Goal: Task Accomplishment & Management: Complete application form

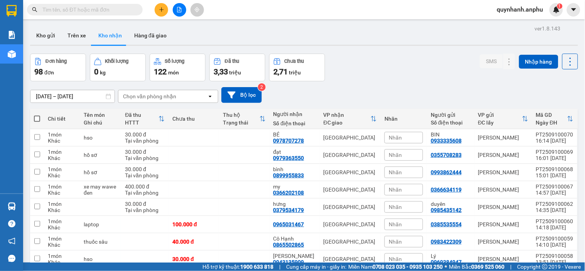
click at [213, 96] on icon "open" at bounding box center [210, 96] width 6 height 6
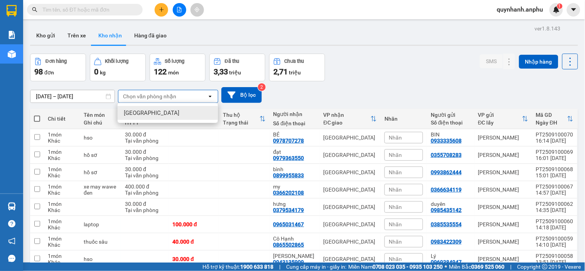
click at [145, 96] on div "Chọn văn phòng nhận" at bounding box center [149, 97] width 53 height 8
click at [48, 35] on button "Kho gửi" at bounding box center [45, 35] width 31 height 19
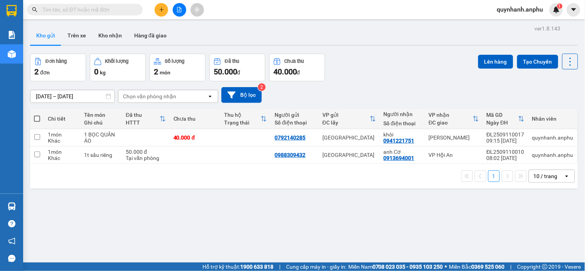
click at [209, 98] on icon "open" at bounding box center [210, 96] width 6 height 6
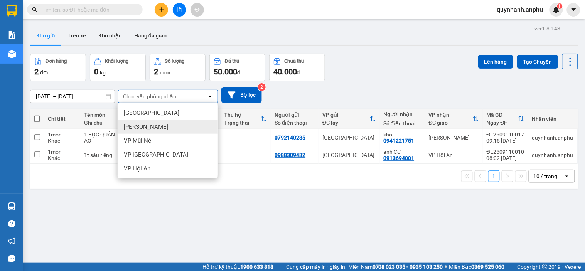
click at [137, 128] on span "[PERSON_NAME]" at bounding box center [146, 127] width 44 height 8
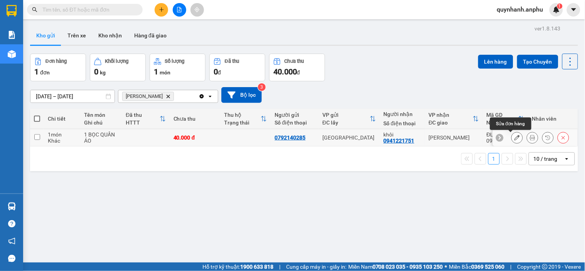
click at [514, 139] on icon at bounding box center [516, 137] width 5 height 5
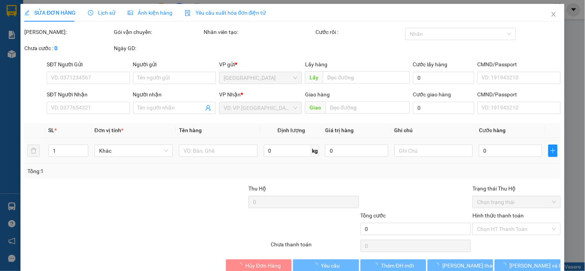
type input "0792140285"
type input "0941221751"
type input "khôi"
type input "40.000"
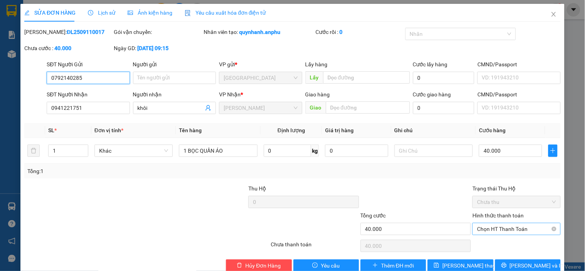
click at [502, 229] on span "Chọn HT Thanh Toán" at bounding box center [516, 229] width 79 height 12
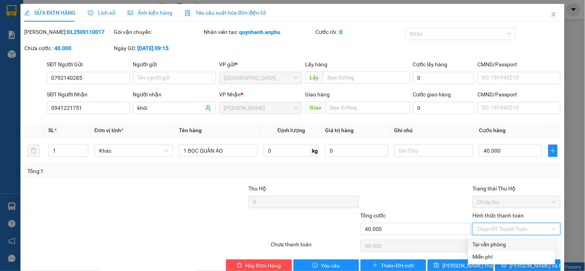
click at [484, 245] on div "Tại văn phòng" at bounding box center [512, 244] width 78 height 8
type input "0"
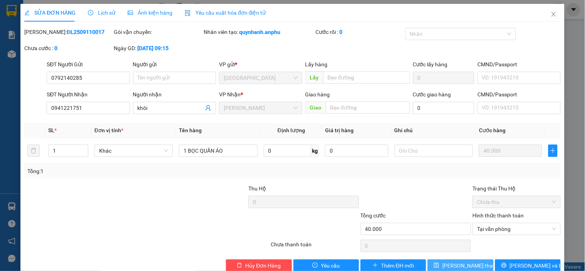
click at [461, 265] on span "[PERSON_NAME] thay đổi" at bounding box center [473, 265] width 62 height 8
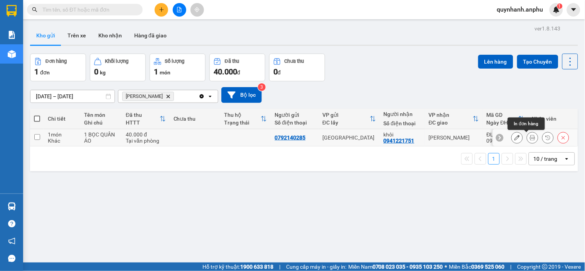
click at [530, 137] on icon at bounding box center [532, 137] width 5 height 5
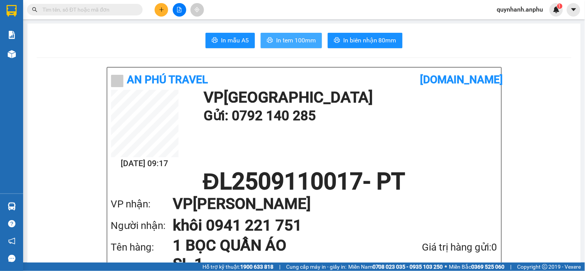
click at [294, 41] on span "In tem 100mm" at bounding box center [296, 40] width 40 height 10
click at [99, 8] on input "text" at bounding box center [87, 9] width 91 height 8
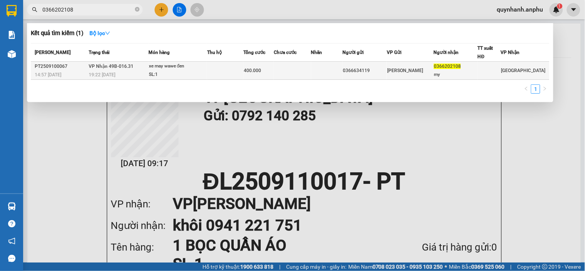
type input "0366202108"
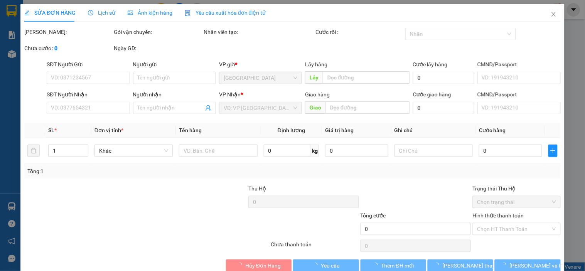
type input "0366634119"
type input "0366202108"
type input "my"
type input "400.000"
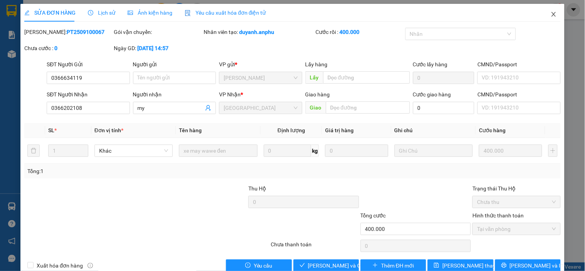
click at [551, 13] on icon "close" at bounding box center [554, 14] width 6 height 6
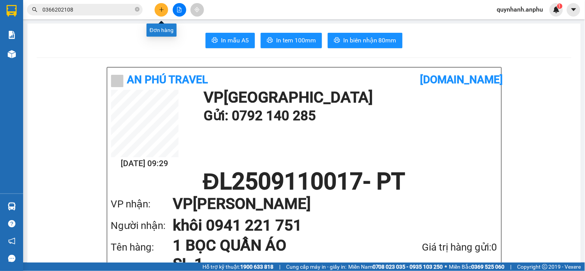
click at [160, 8] on icon "plus" at bounding box center [161, 9] width 5 height 5
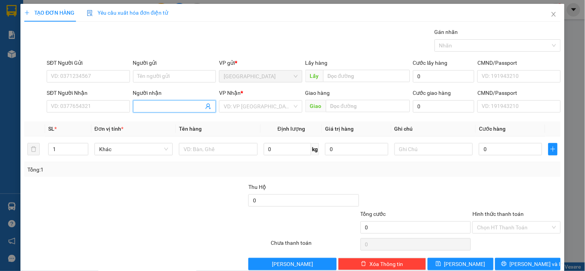
click at [163, 104] on input "Người nhận" at bounding box center [171, 106] width 66 height 8
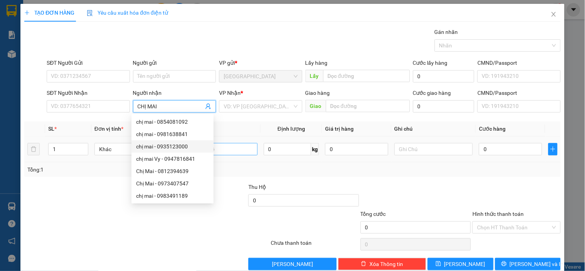
type input "CHỊ MAI"
click at [227, 148] on input "text" at bounding box center [218, 149] width 78 height 12
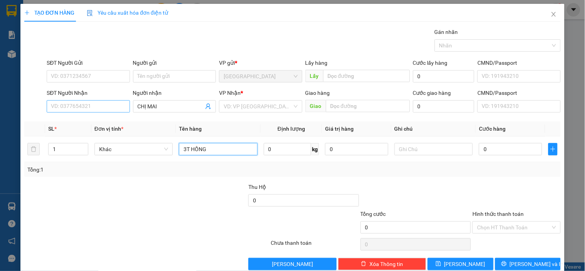
type input "3T HỒNG"
click at [107, 105] on input "SĐT Người Nhận" at bounding box center [88, 106] width 83 height 12
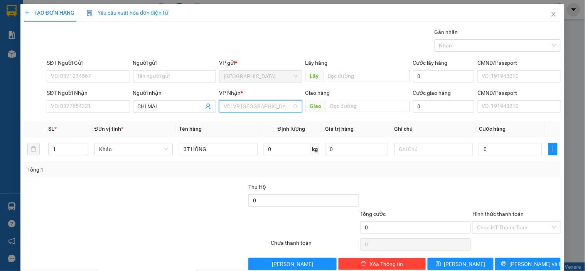
click at [260, 106] on input "search" at bounding box center [258, 107] width 68 height 12
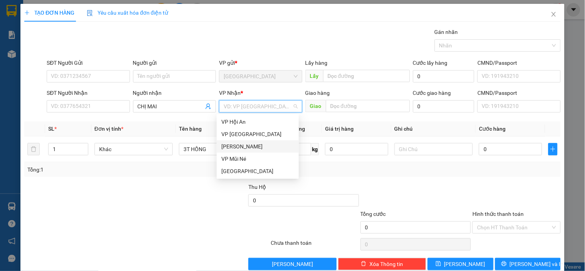
click at [247, 145] on div "[PERSON_NAME]" at bounding box center [257, 146] width 73 height 8
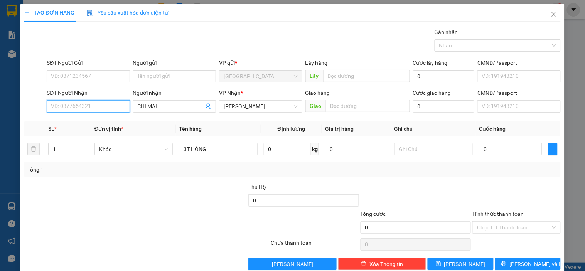
click at [68, 105] on input "SĐT Người Nhận" at bounding box center [88, 106] width 83 height 12
click at [175, 106] on input "CHỊ MAI" at bounding box center [171, 106] width 66 height 8
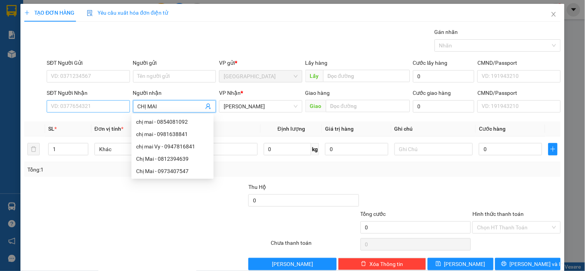
type input "CHỊ MAI"
click at [101, 105] on input "SĐT Người Nhận" at bounding box center [88, 106] width 83 height 12
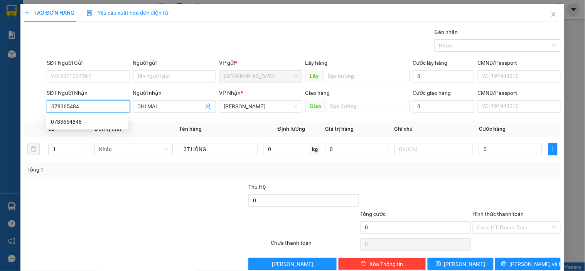
click at [70, 125] on div "0783654848" at bounding box center [87, 122] width 73 height 8
type input "0783654848"
type input "40.000"
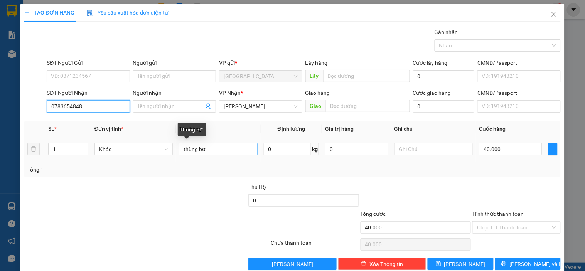
type input "0783654848"
drag, startPoint x: 215, startPoint y: 147, endPoint x: 172, endPoint y: 150, distance: 43.3
click at [172, 150] on tr "1 Khác thùng bơ 0 kg 0 40.000" at bounding box center [292, 149] width 536 height 26
type input "3T HỒNG"
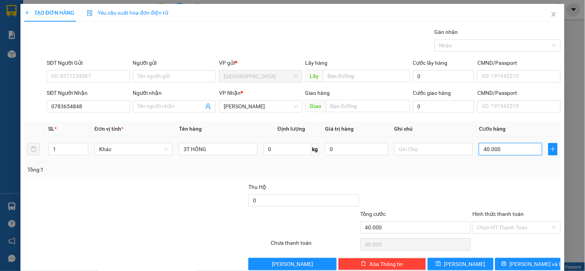
click at [519, 150] on input "40.000" at bounding box center [510, 149] width 63 height 12
type input "0"
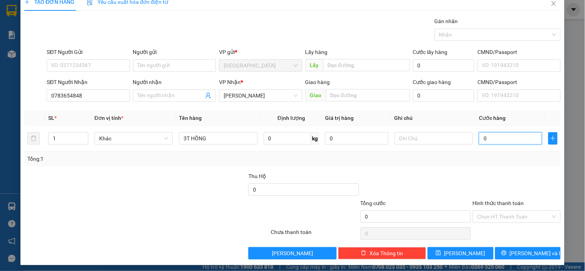
scroll to position [14, 0]
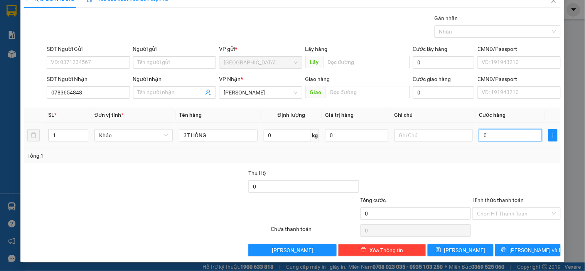
type input "1"
type input "001"
type input "12"
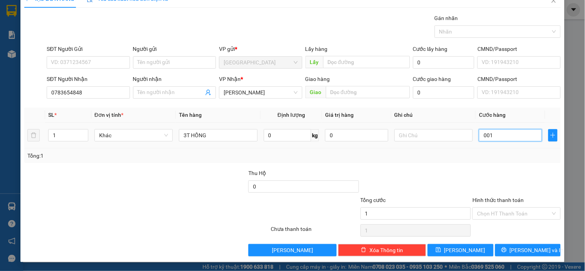
type input "0.012"
type input "120"
type input "00.120"
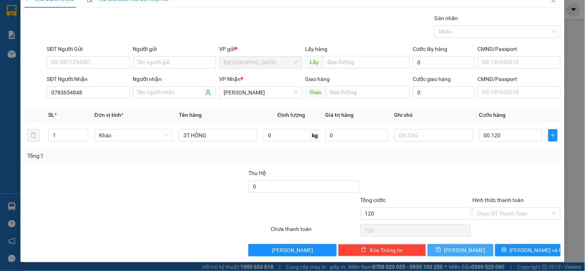
type input "120.000"
click at [462, 249] on span "[PERSON_NAME]" at bounding box center [464, 250] width 41 height 8
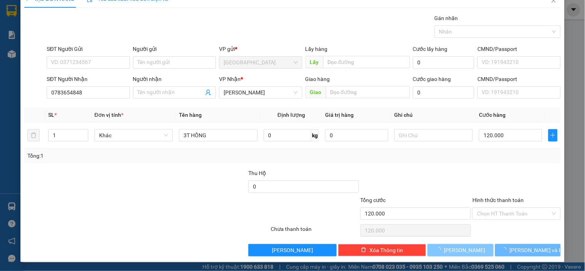
type input "0"
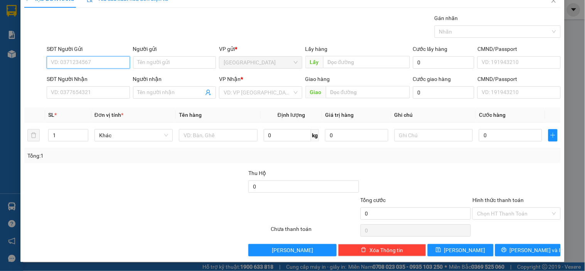
click at [89, 64] on input "SĐT Người Gửi" at bounding box center [88, 62] width 83 height 12
type input "0348570941"
click at [168, 59] on input "Người gửi" at bounding box center [174, 62] width 83 height 12
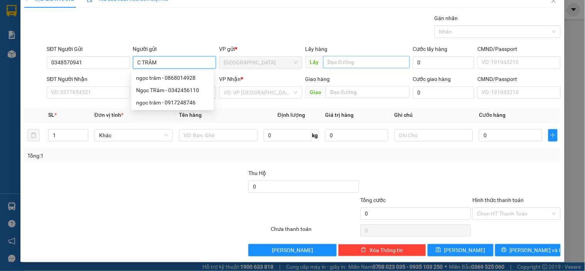
type input "C TRÂM"
click at [348, 61] on input "text" at bounding box center [366, 62] width 87 height 12
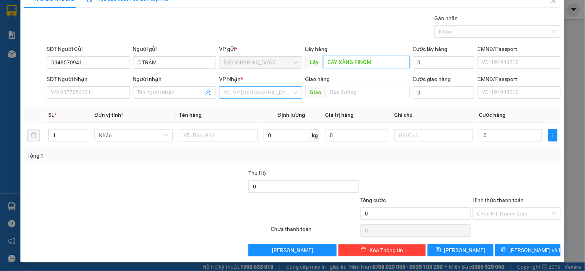
type input "CÂY XĂNG FINOM"
click at [246, 91] on input "search" at bounding box center [258, 93] width 68 height 12
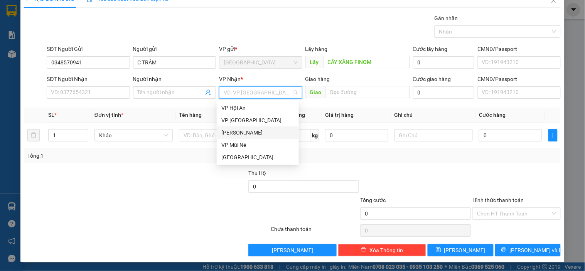
click at [236, 131] on div "[PERSON_NAME]" at bounding box center [257, 132] width 73 height 8
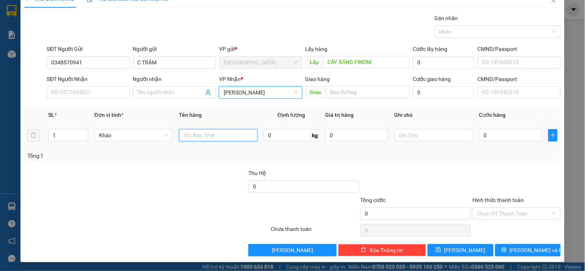
click at [223, 135] on input "text" at bounding box center [218, 135] width 78 height 12
type input "1T BÔNG"
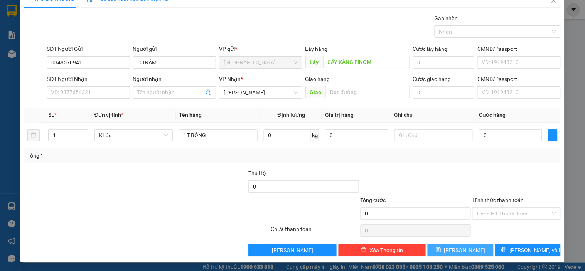
click at [462, 248] on span "[PERSON_NAME]" at bounding box center [464, 250] width 41 height 8
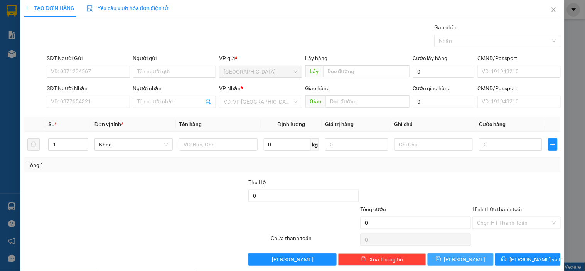
scroll to position [0, 0]
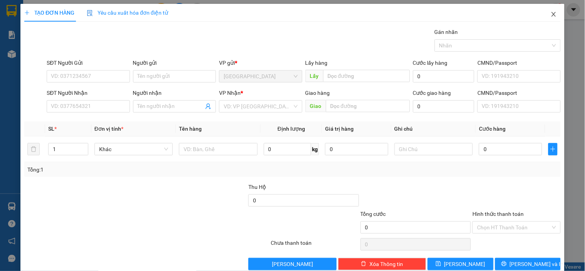
click at [551, 16] on span "Close" at bounding box center [554, 15] width 22 height 22
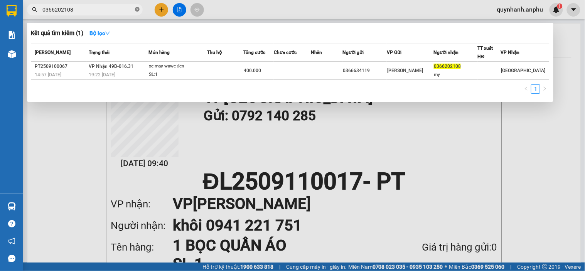
click at [139, 10] on icon "close-circle" at bounding box center [137, 9] width 5 height 5
